Goal: Information Seeking & Learning: Learn about a topic

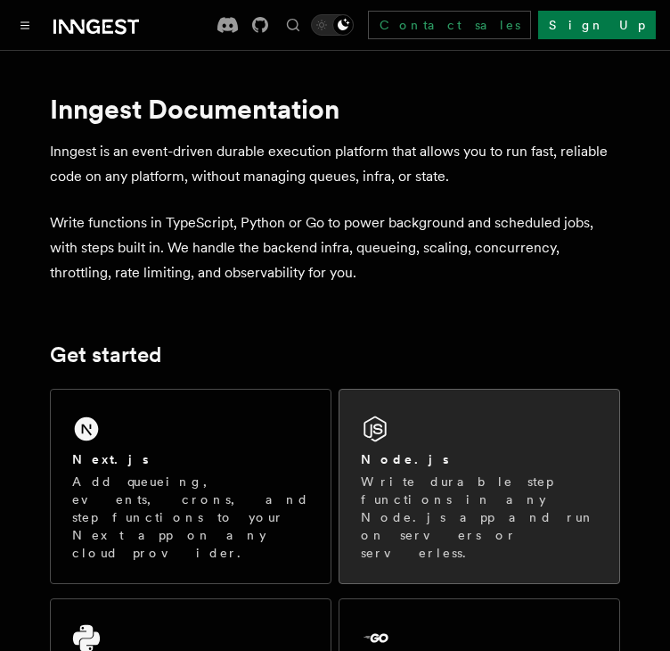
click at [389, 456] on h2 "Node.js" at bounding box center [405, 459] width 88 height 18
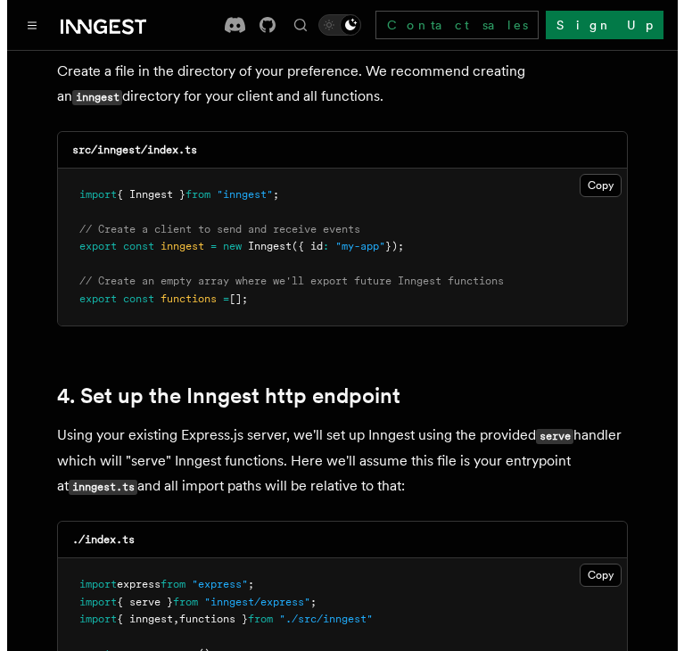
scroll to position [2398, 0]
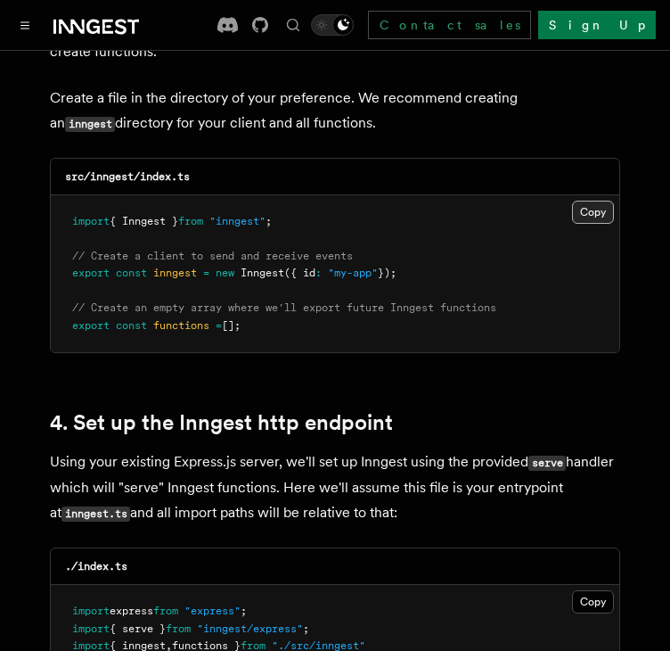
click at [579, 201] on button "Copy Copied" at bounding box center [593, 212] width 42 height 23
click at [25, 22] on icon "Toggle navigation" at bounding box center [25, 25] width 8 height 6
